Goal: Book appointment/travel/reservation

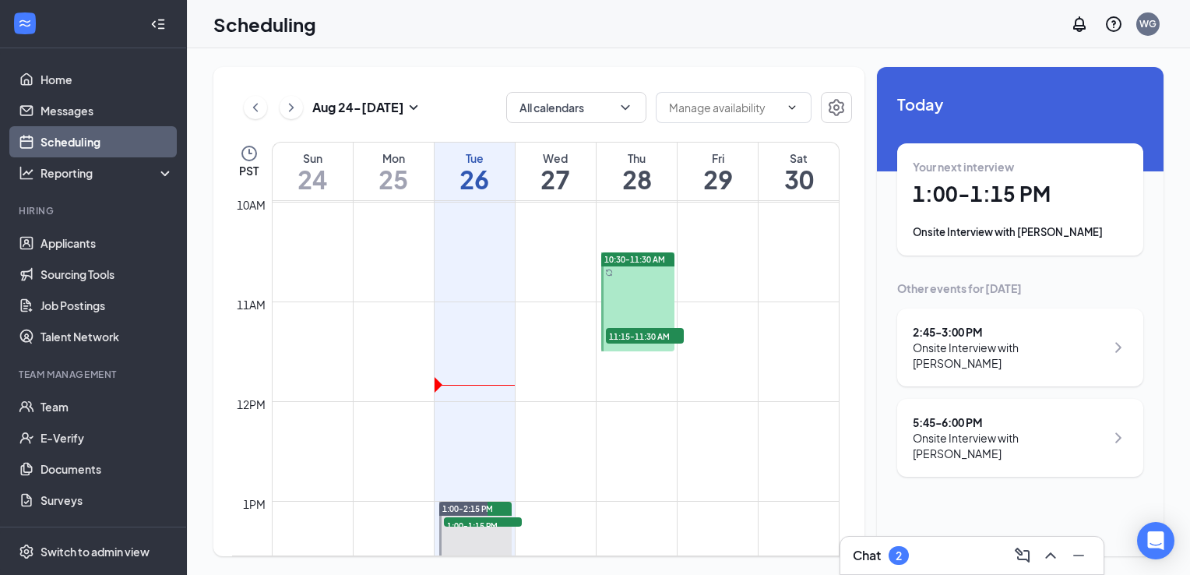
scroll to position [1112, 0]
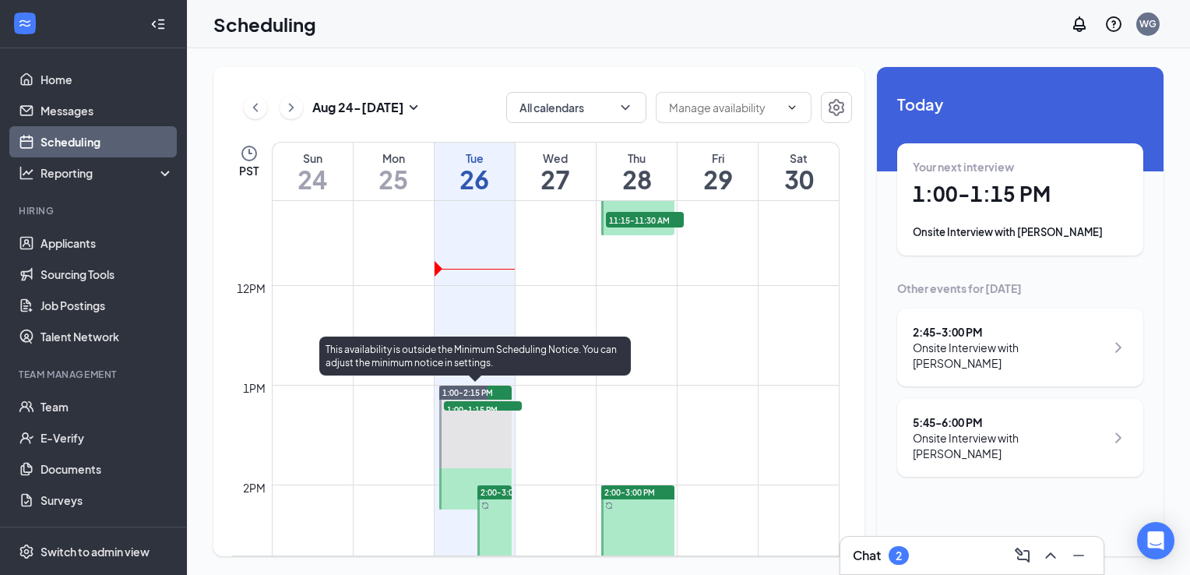
click at [495, 406] on span "1:00-1:15 PM" at bounding box center [483, 409] width 78 height 16
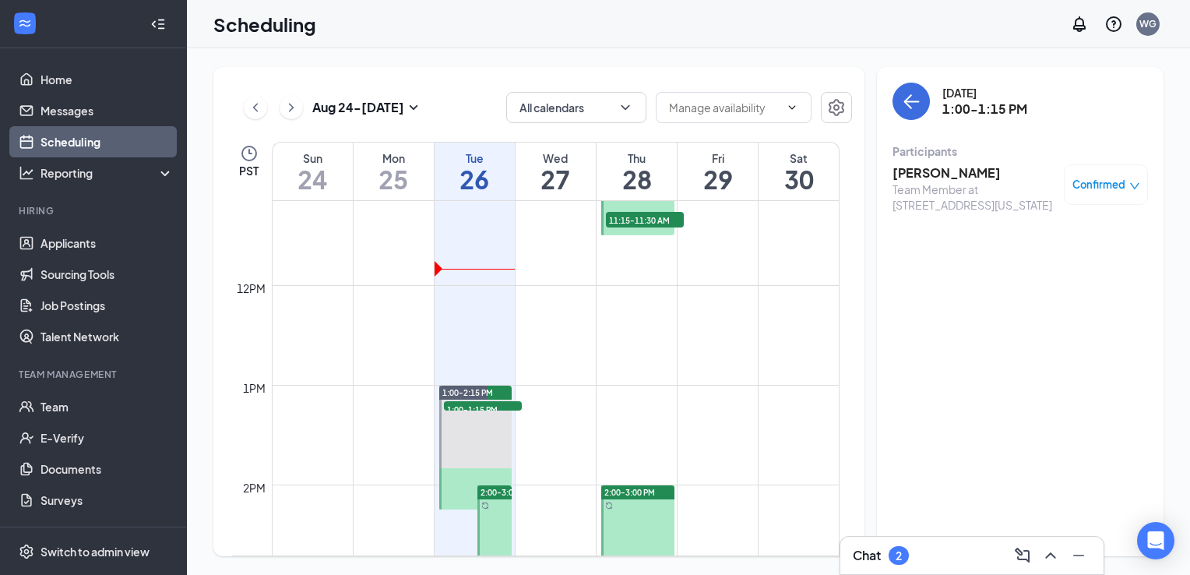
click at [925, 164] on h3 "[PERSON_NAME]" at bounding box center [973, 172] width 163 height 17
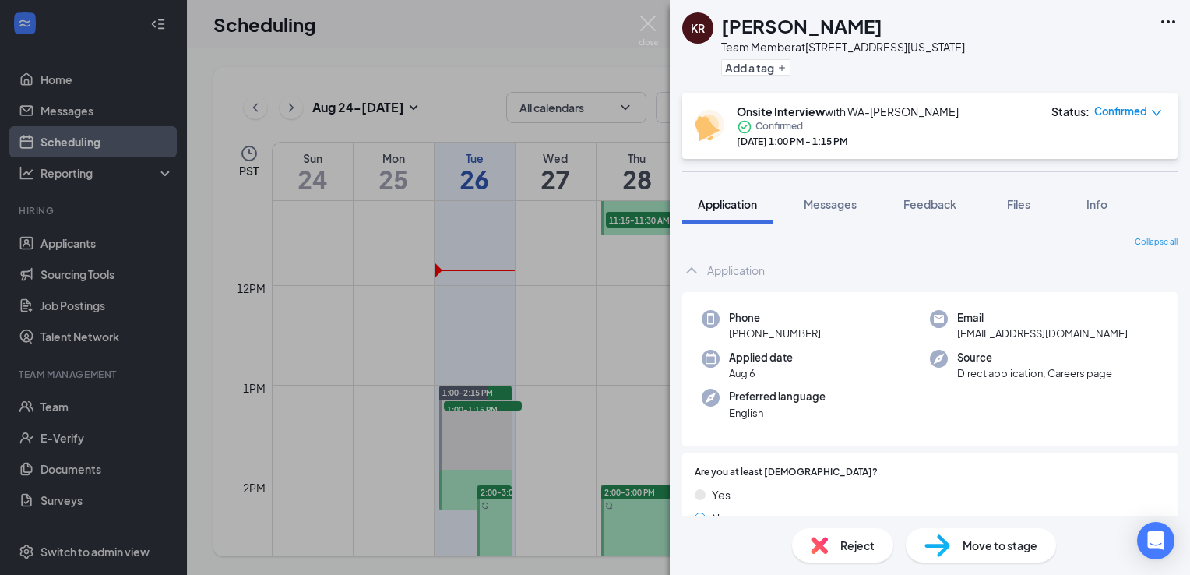
click at [323, 326] on div "KR [PERSON_NAME] Team Member at [STREET_ADDRESS][US_STATE] Add a tag Onsite Int…" at bounding box center [595, 287] width 1190 height 575
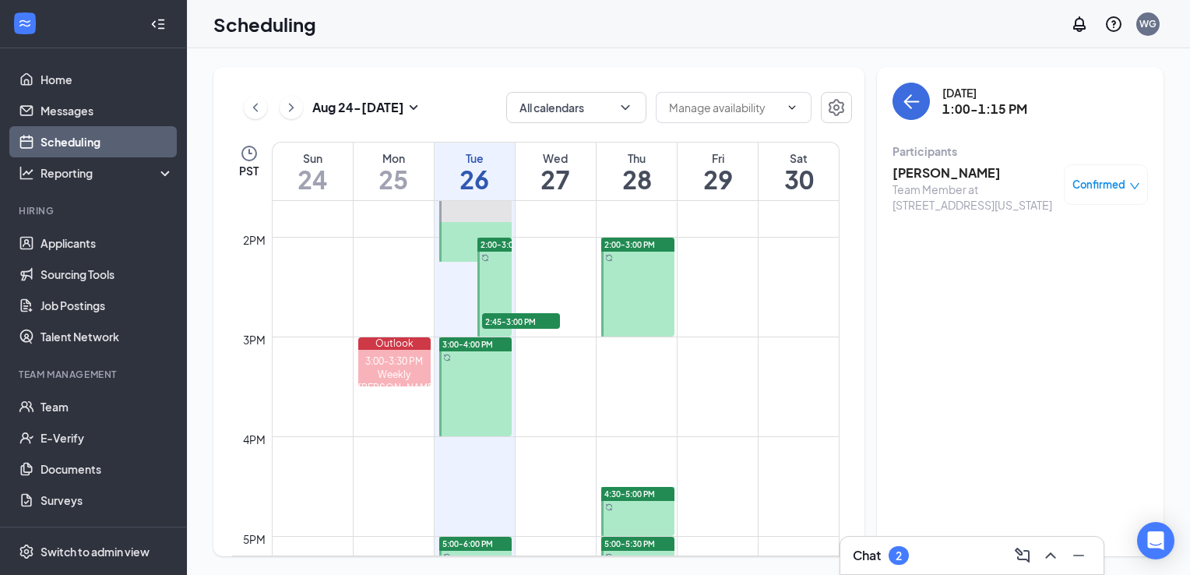
scroll to position [1358, 0]
click at [525, 325] on span "2:45-3:00 PM" at bounding box center [521, 323] width 78 height 16
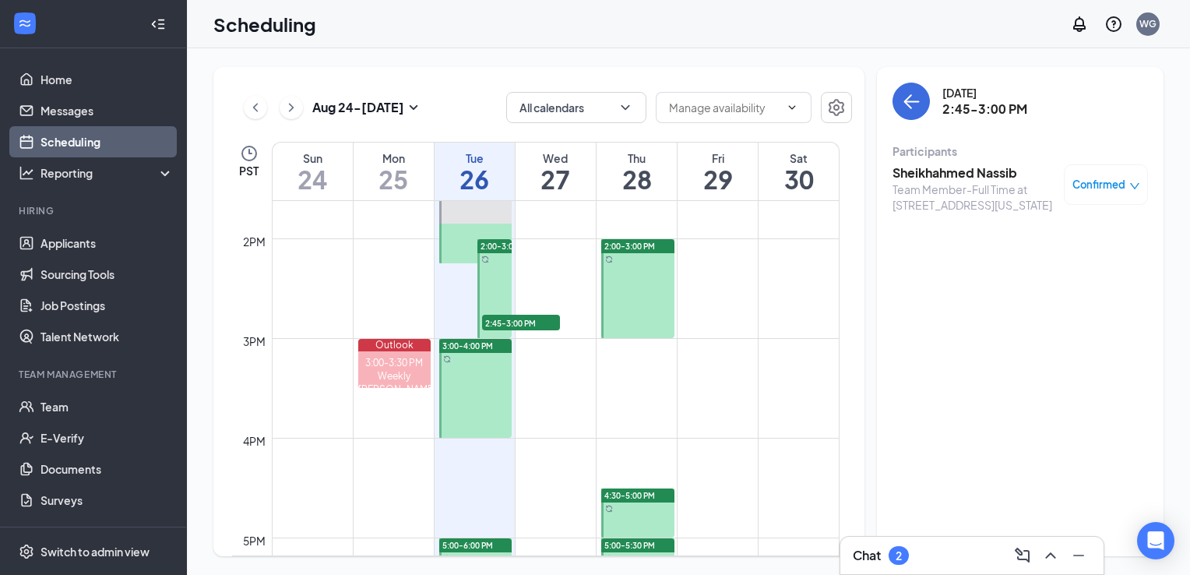
click at [928, 170] on h3 "Sheikhahmed Nassib" at bounding box center [973, 172] width 163 height 17
